Goal: Browse casually

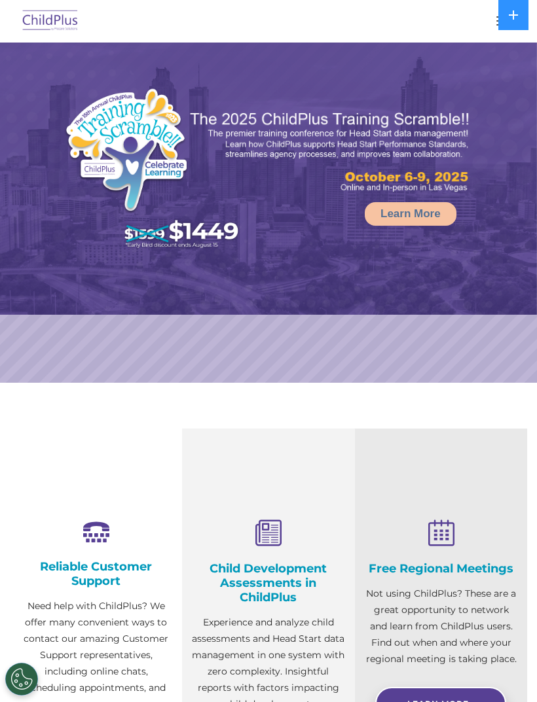
select select "MEDIUM"
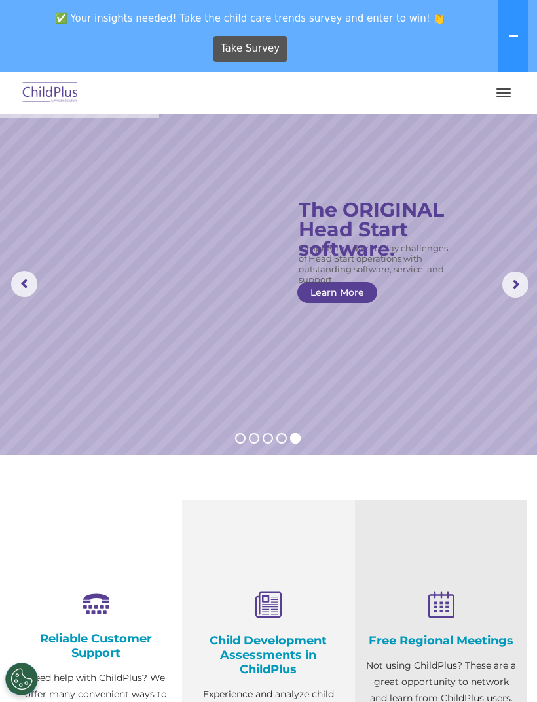
click at [511, 96] on button "button" at bounding box center [502, 92] width 27 height 21
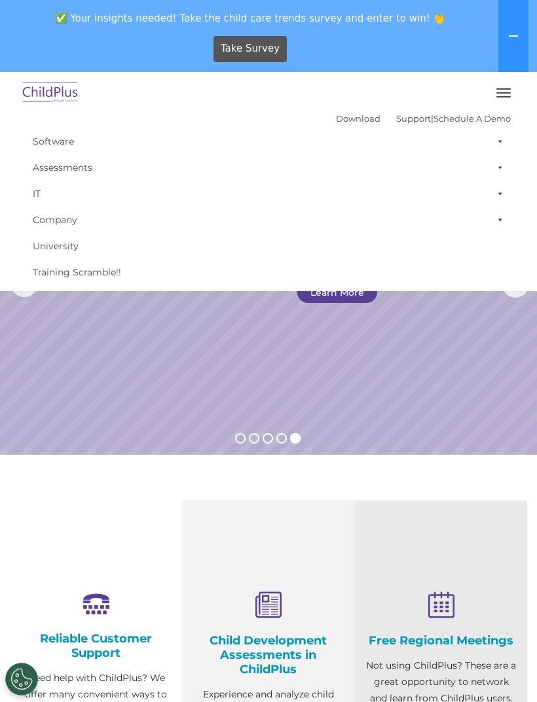
click at [464, 377] on rs-slide "Simplify the day-to-day challenges of Head Start operations with outstanding so…" at bounding box center [268, 285] width 537 height 340
click at [62, 98] on img at bounding box center [51, 93] width 62 height 31
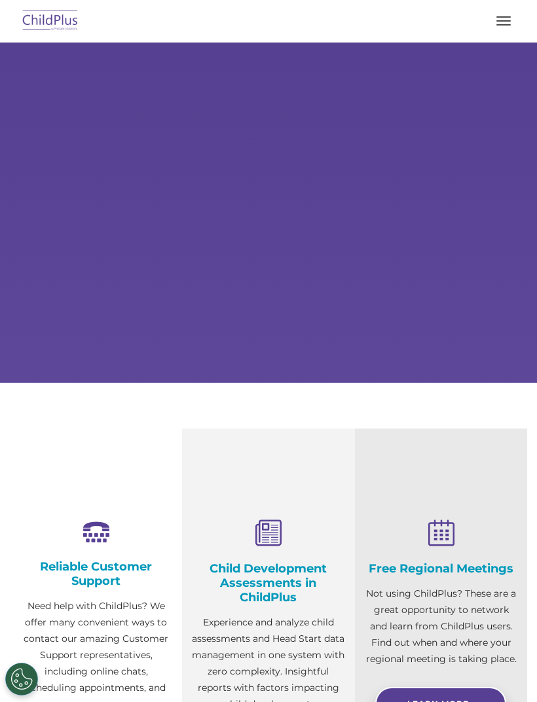
scroll to position [340, 0]
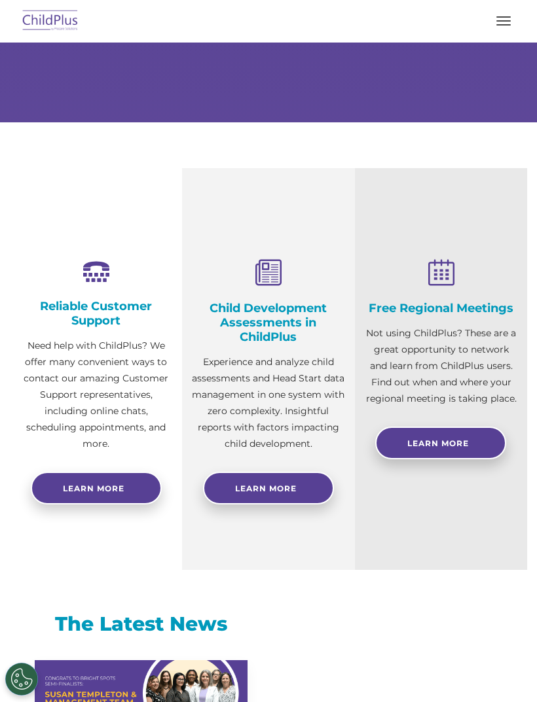
select select "MEDIUM"
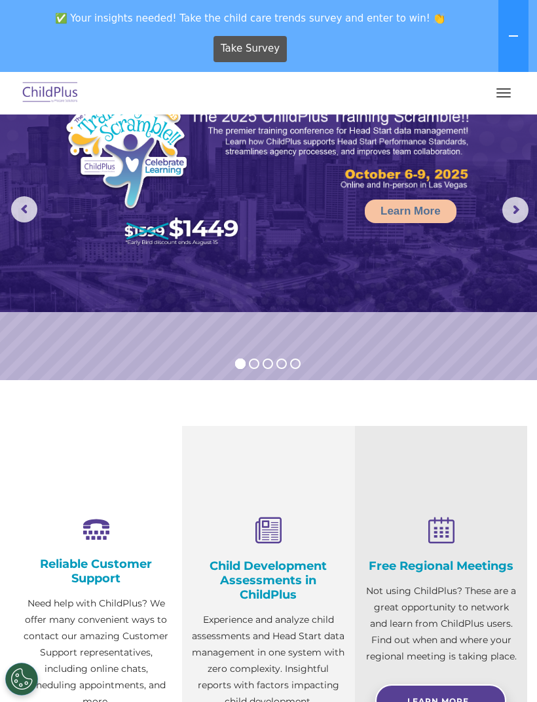
scroll to position [0, 0]
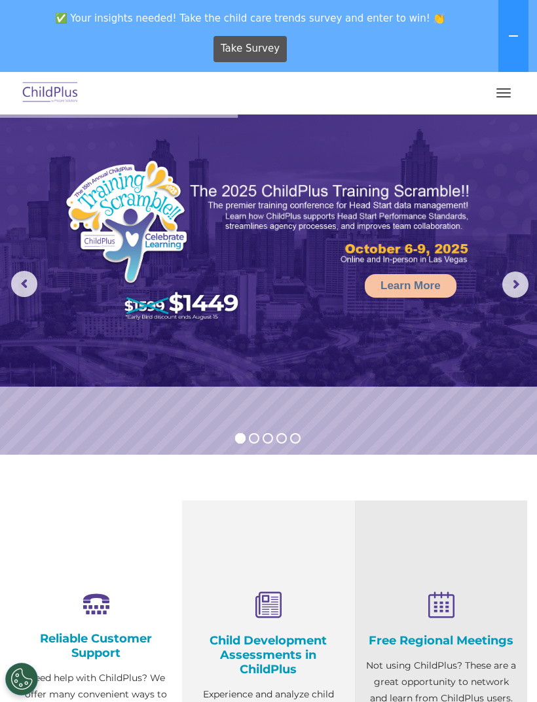
click at [505, 95] on button "button" at bounding box center [502, 92] width 27 height 21
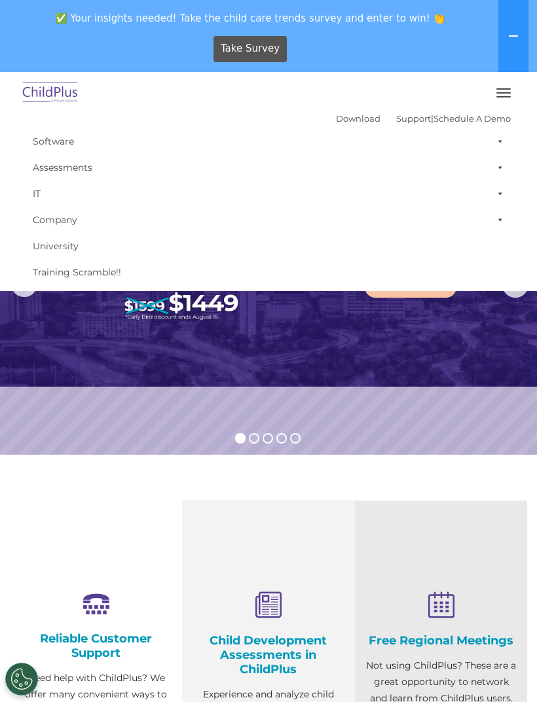
click at [457, 380] on img at bounding box center [268, 251] width 537 height 272
